Goal: Task Accomplishment & Management: Use online tool/utility

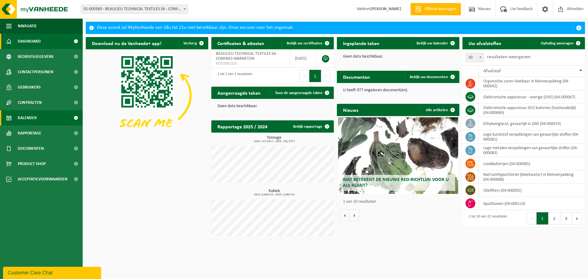
click at [28, 114] on span "Kalender" at bounding box center [27, 117] width 19 height 15
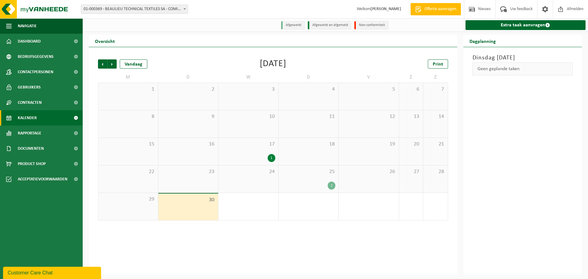
click at [306, 181] on div "25 1" at bounding box center [308, 178] width 60 height 27
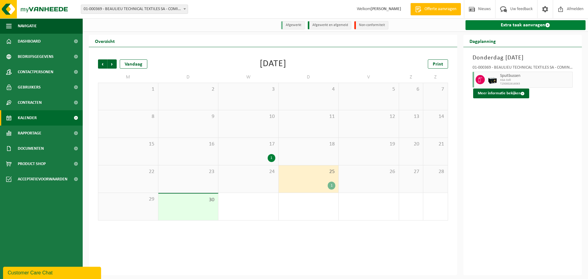
click at [525, 24] on link "Extra taak aanvragen" at bounding box center [525, 25] width 120 height 10
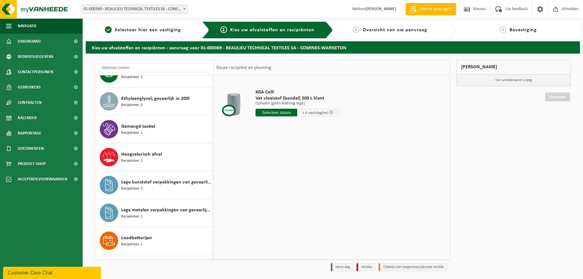
scroll to position [64, 0]
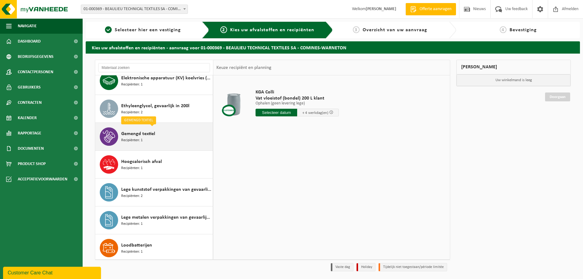
click at [146, 137] on span "Gemengd textiel" at bounding box center [138, 133] width 34 height 7
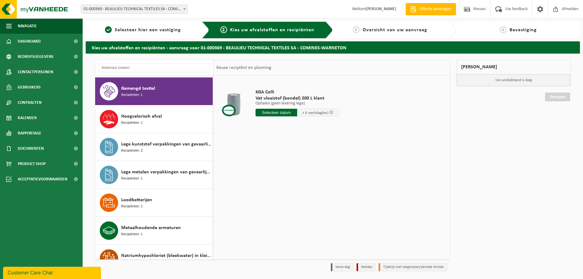
scroll to position [111, 0]
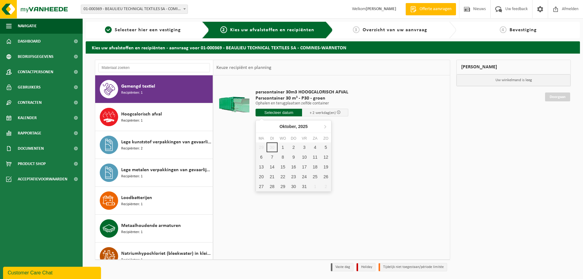
click at [279, 114] on input "text" at bounding box center [279, 113] width 47 height 8
click at [283, 146] on div "1" at bounding box center [283, 147] width 11 height 10
type input "Van [DATE]"
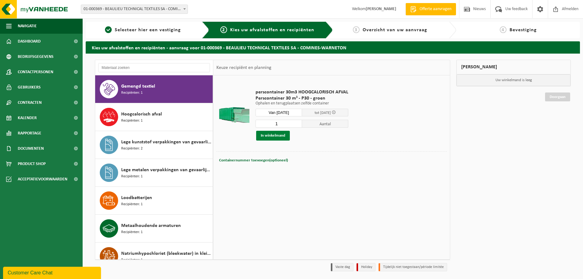
click at [276, 134] on button "In winkelmand" at bounding box center [273, 136] width 34 height 10
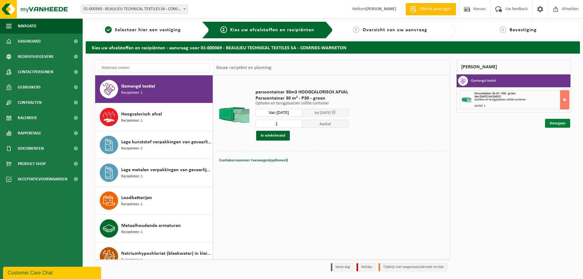
click at [562, 122] on link "Doorgaan" at bounding box center [557, 123] width 25 height 9
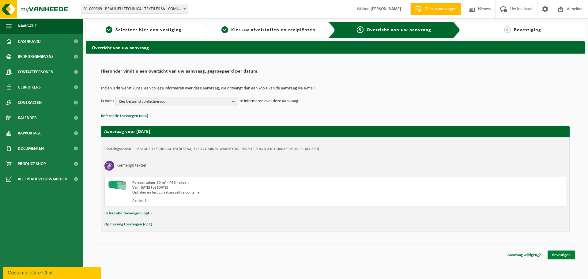
click at [561, 252] on link "Bevestigen" at bounding box center [561, 254] width 28 height 9
